Goal: Task Accomplishment & Management: Use online tool/utility

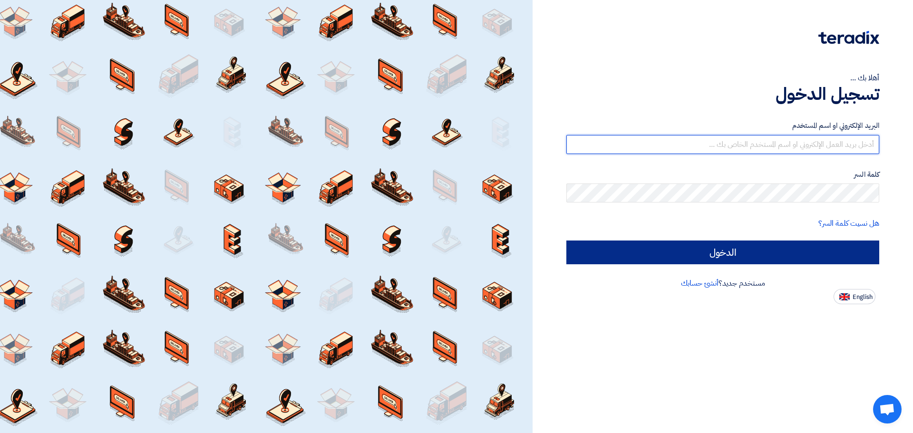
type input "[EMAIL_ADDRESS][DOMAIN_NAME]"
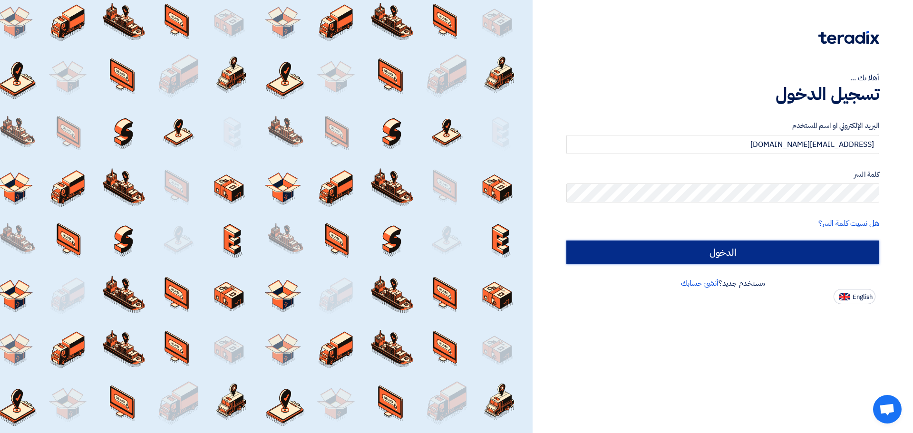
click at [828, 244] on input "الدخول" at bounding box center [722, 253] width 313 height 24
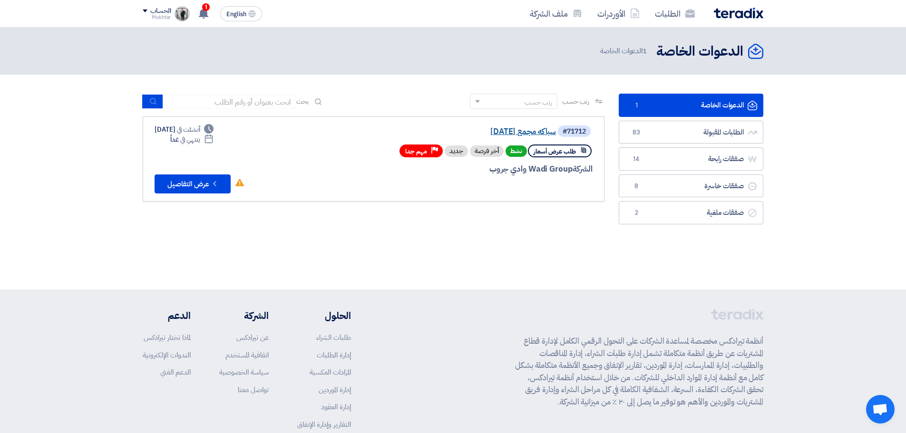
click at [538, 132] on link "سباكه مجمع [DATE]" at bounding box center [461, 131] width 190 height 9
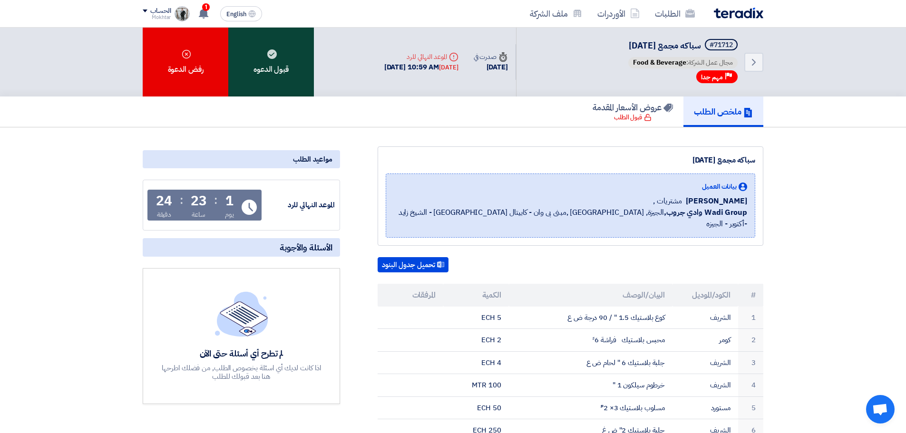
click at [297, 73] on div "قبول الدعوه" at bounding box center [271, 62] width 86 height 69
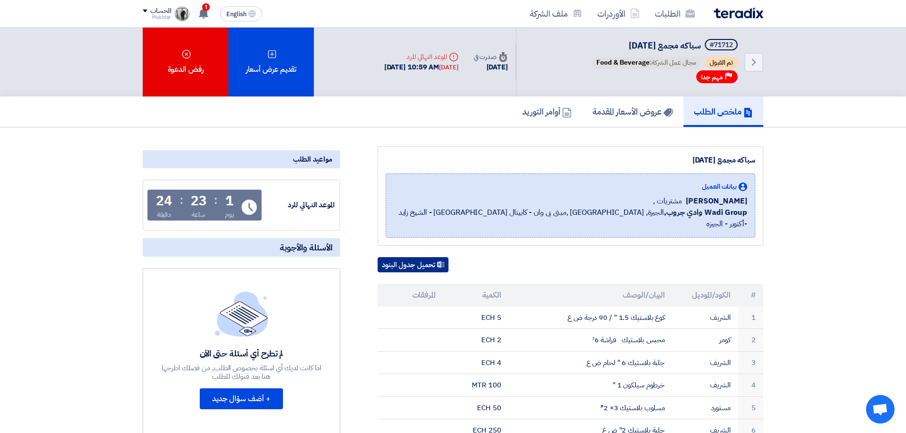
click at [414, 257] on button "تحميل جدول البنود" at bounding box center [413, 264] width 71 height 15
